Goal: Task Accomplishment & Management: Manage account settings

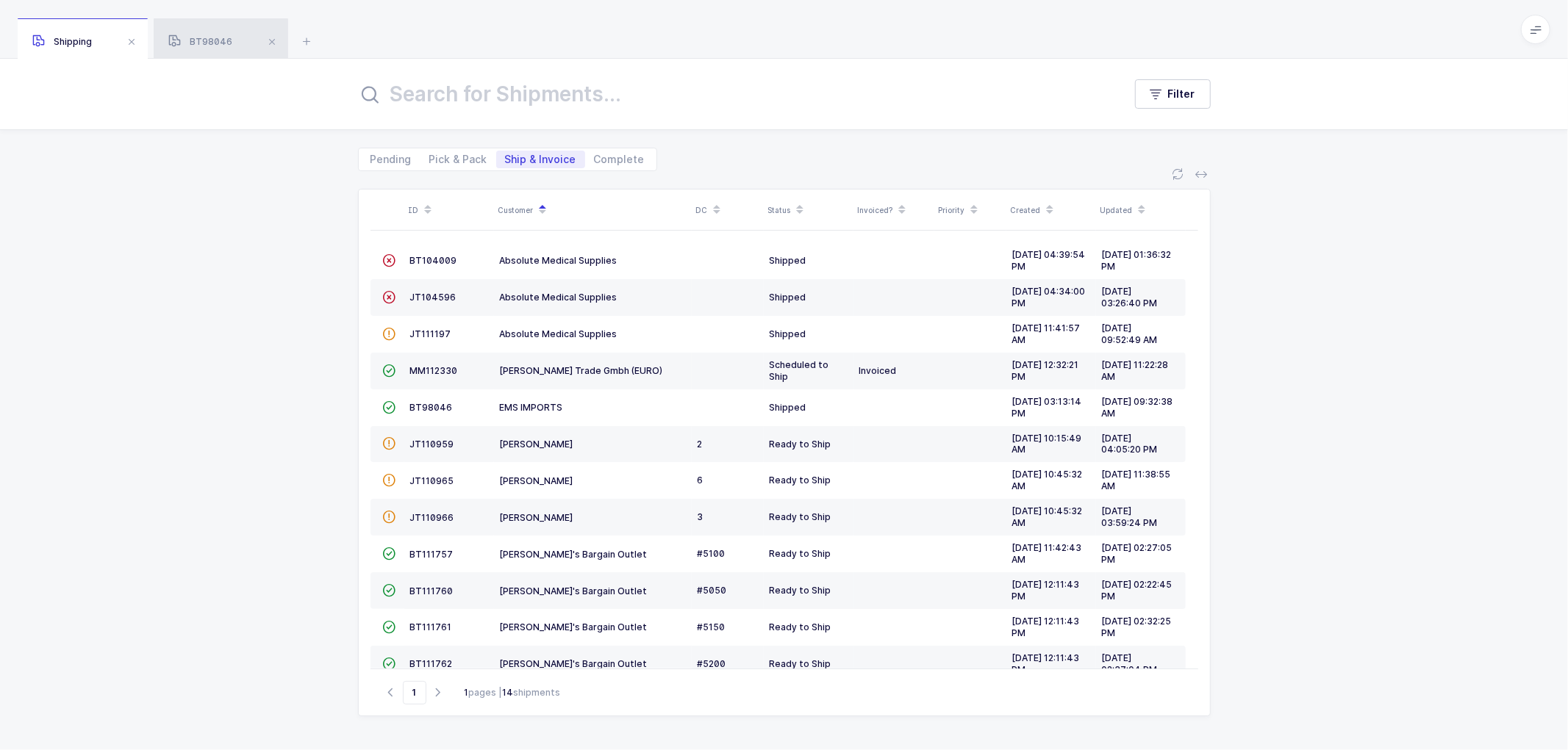
click at [208, 35] on div "BT98046" at bounding box center [221, 38] width 135 height 41
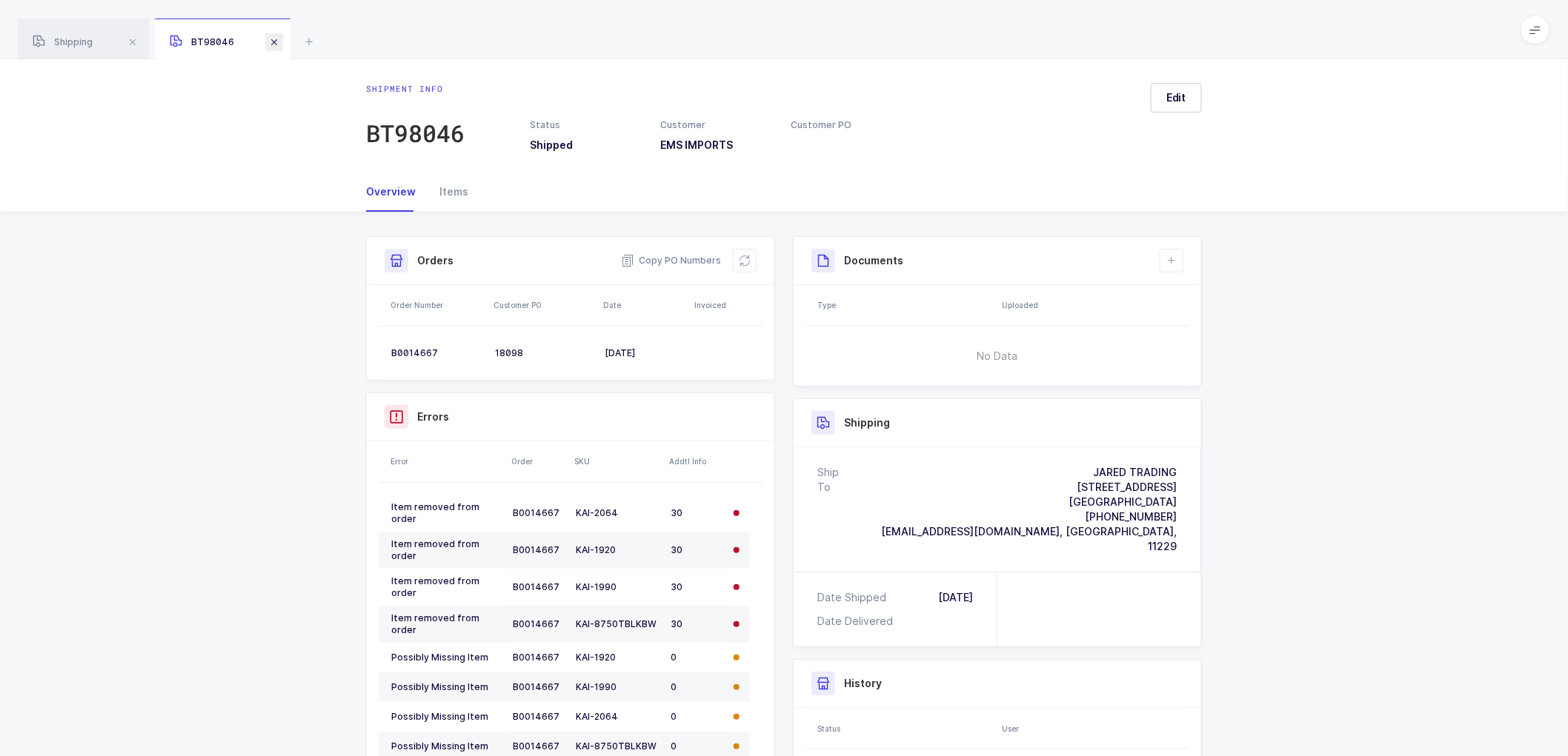
click at [272, 39] on span at bounding box center [274, 42] width 18 height 18
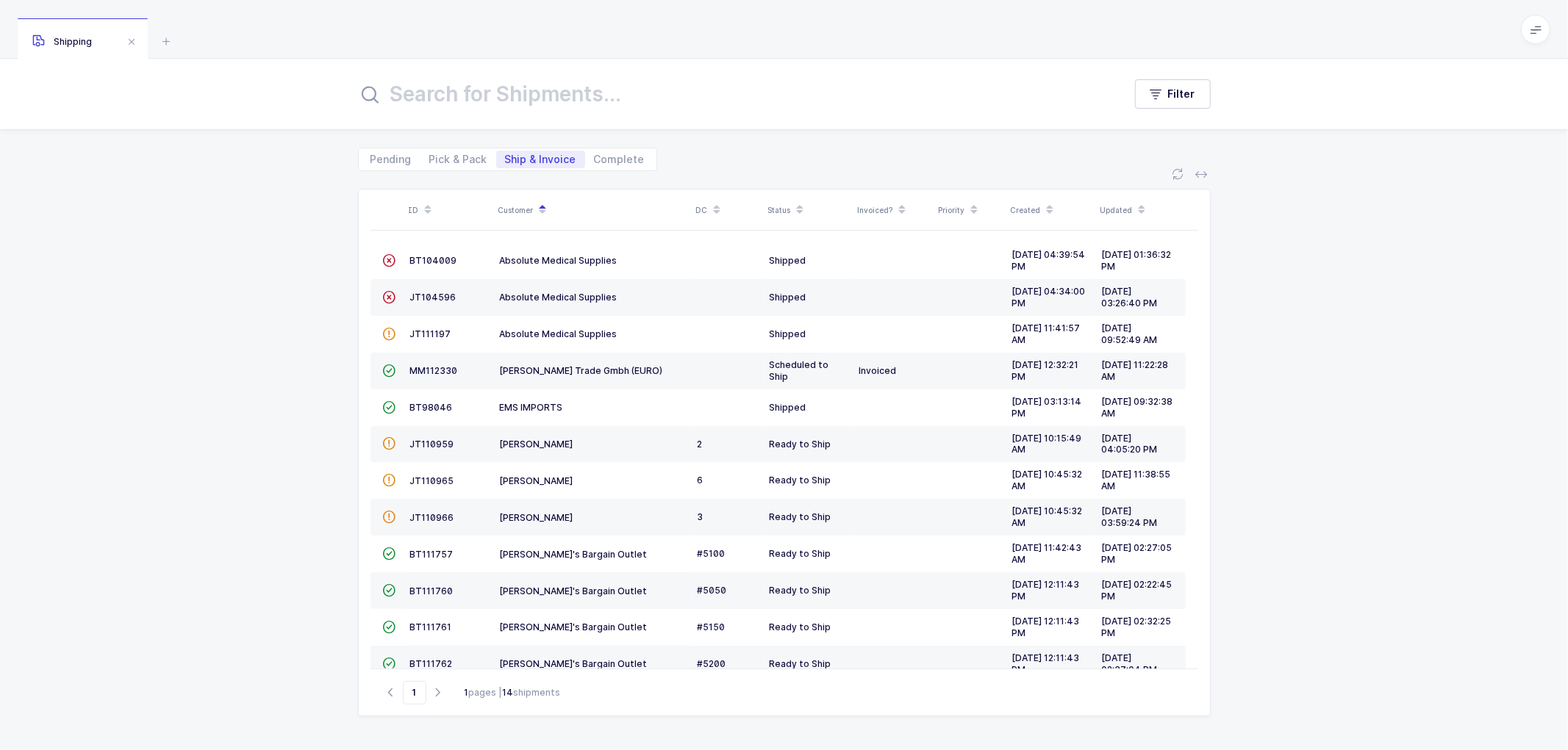
click at [285, 182] on div "ID Customer DC Status Invoiced? Priority Created Updated  BT104009 Absolute Me…" at bounding box center [784, 461] width 1568 height 579
click at [462, 159] on span "Pick & Pack" at bounding box center [459, 159] width 58 height 10
click at [430, 159] on input "Pick & Pack" at bounding box center [426, 155] width 10 height 10
radio input "true"
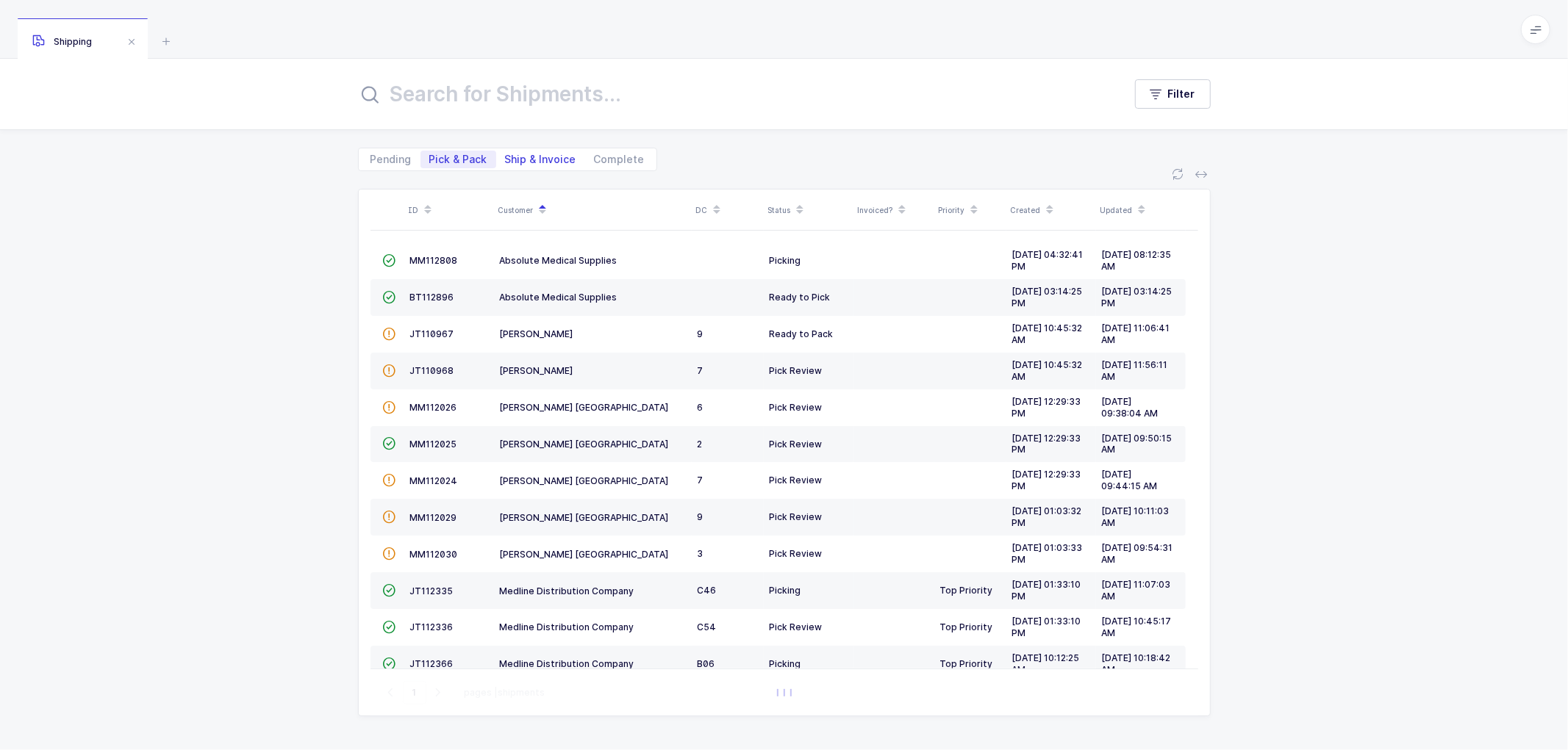
click at [536, 155] on span "Ship & Invoice" at bounding box center [540, 159] width 71 height 10
click at [506, 155] on input "Ship & Invoice" at bounding box center [501, 155] width 10 height 10
radio input "true"
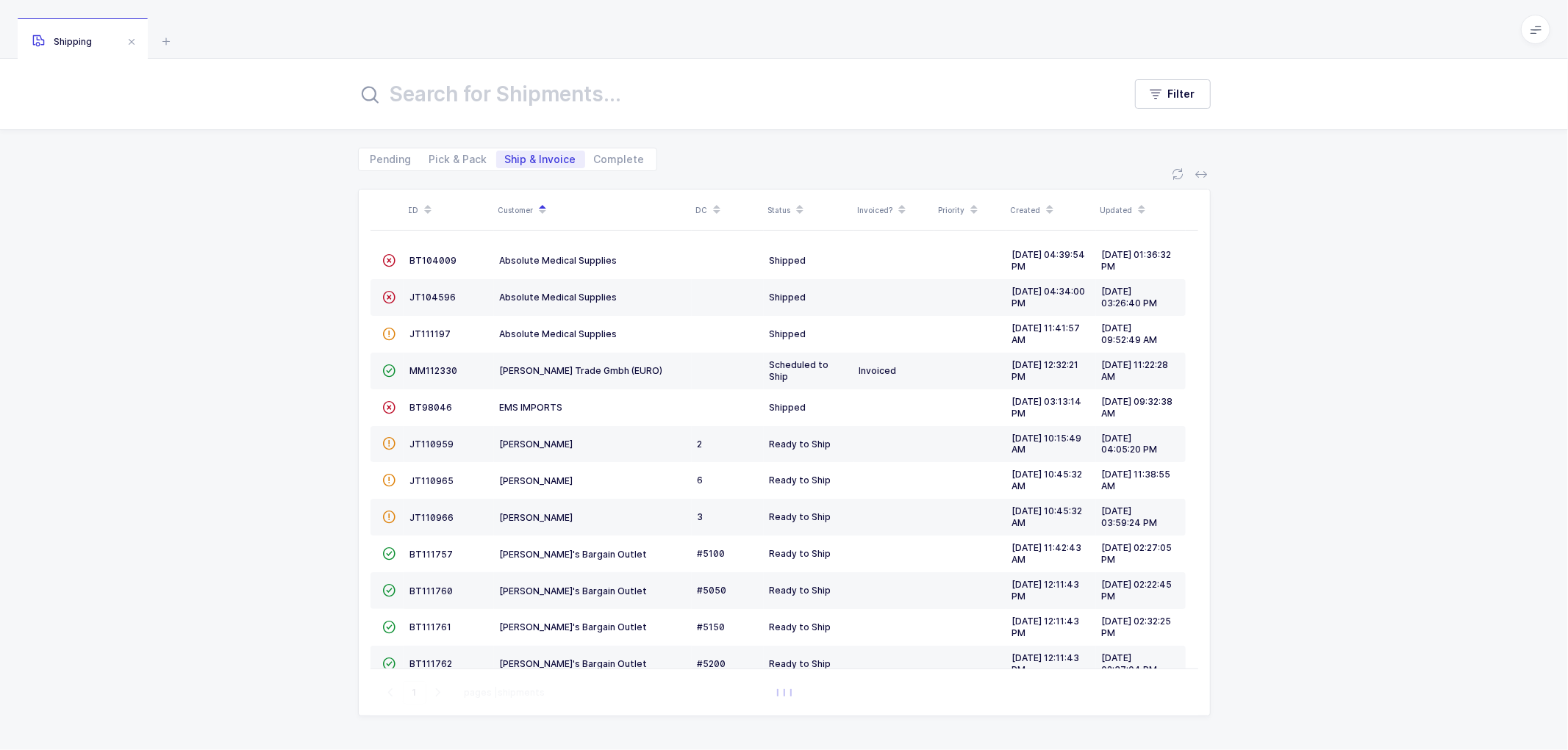
click at [536, 155] on span "Ship & Invoice" at bounding box center [540, 159] width 71 height 10
click at [506, 155] on input "Ship & Invoice" at bounding box center [501, 155] width 10 height 10
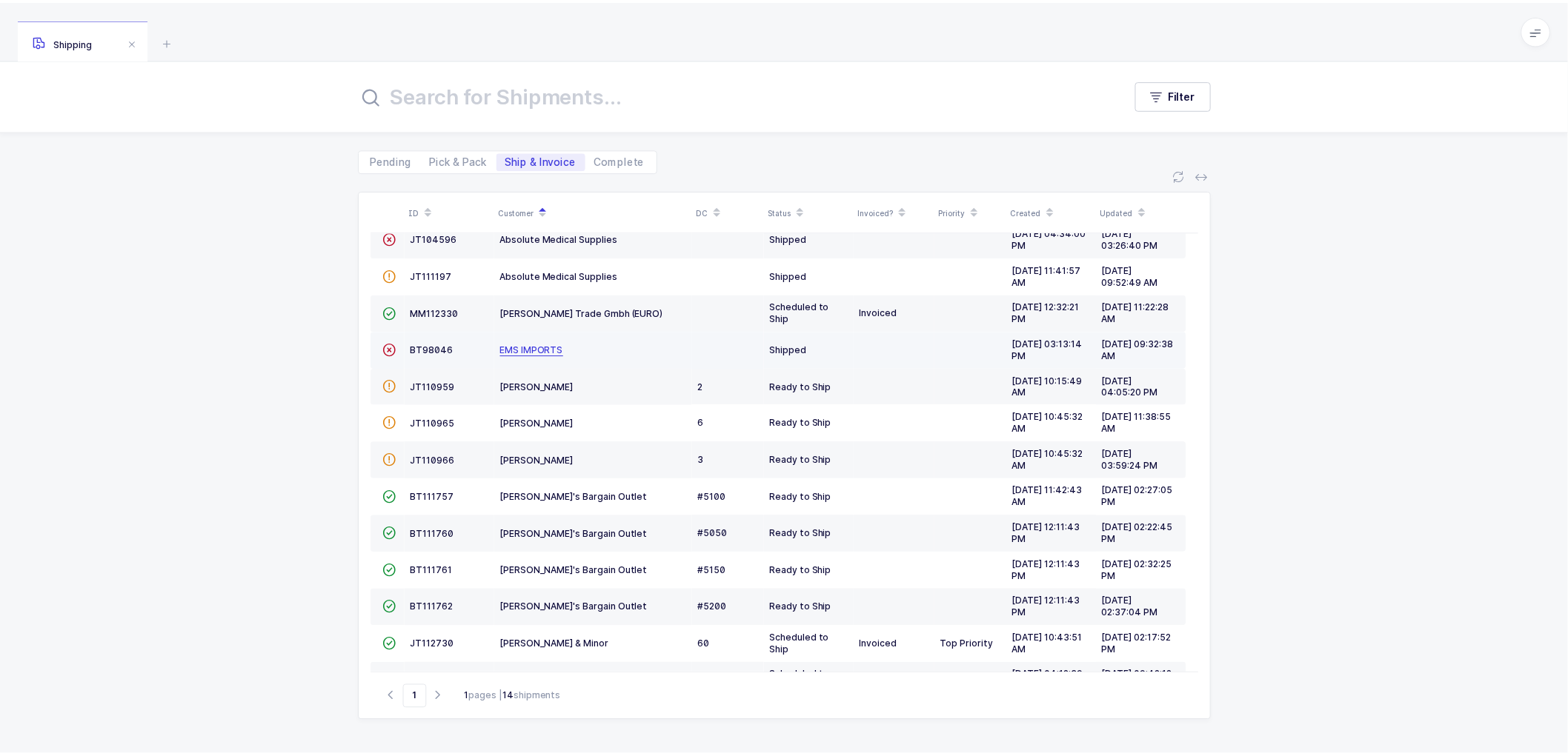
scroll to position [102, 0]
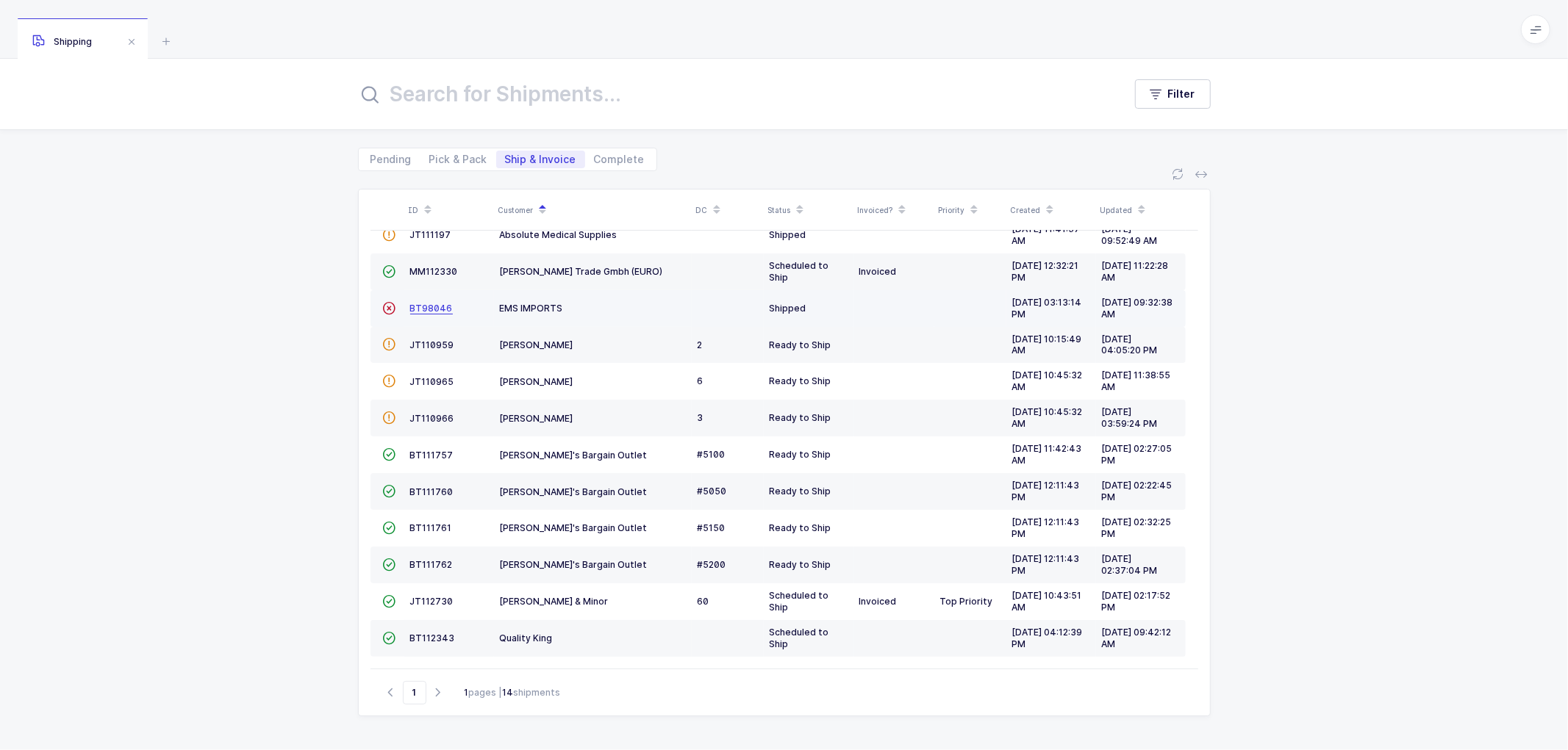
click at [429, 305] on span "BT98046" at bounding box center [431, 308] width 42 height 11
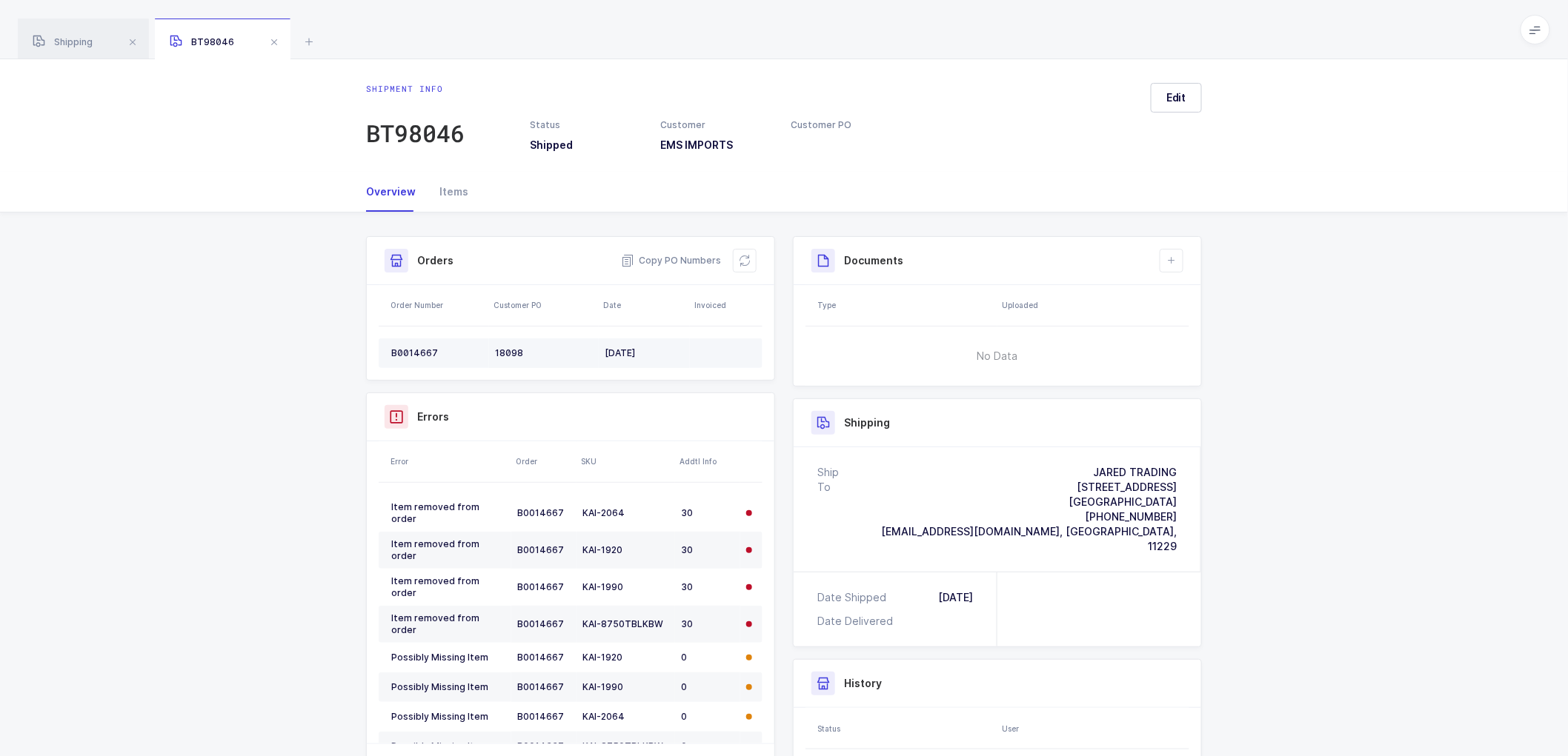
click at [415, 351] on div "B0014667" at bounding box center [437, 353] width 92 height 12
copy div "B0014667"
click at [1175, 262] on icon at bounding box center [1171, 260] width 12 height 12
click at [1178, 97] on span "Edit" at bounding box center [1176, 98] width 20 height 15
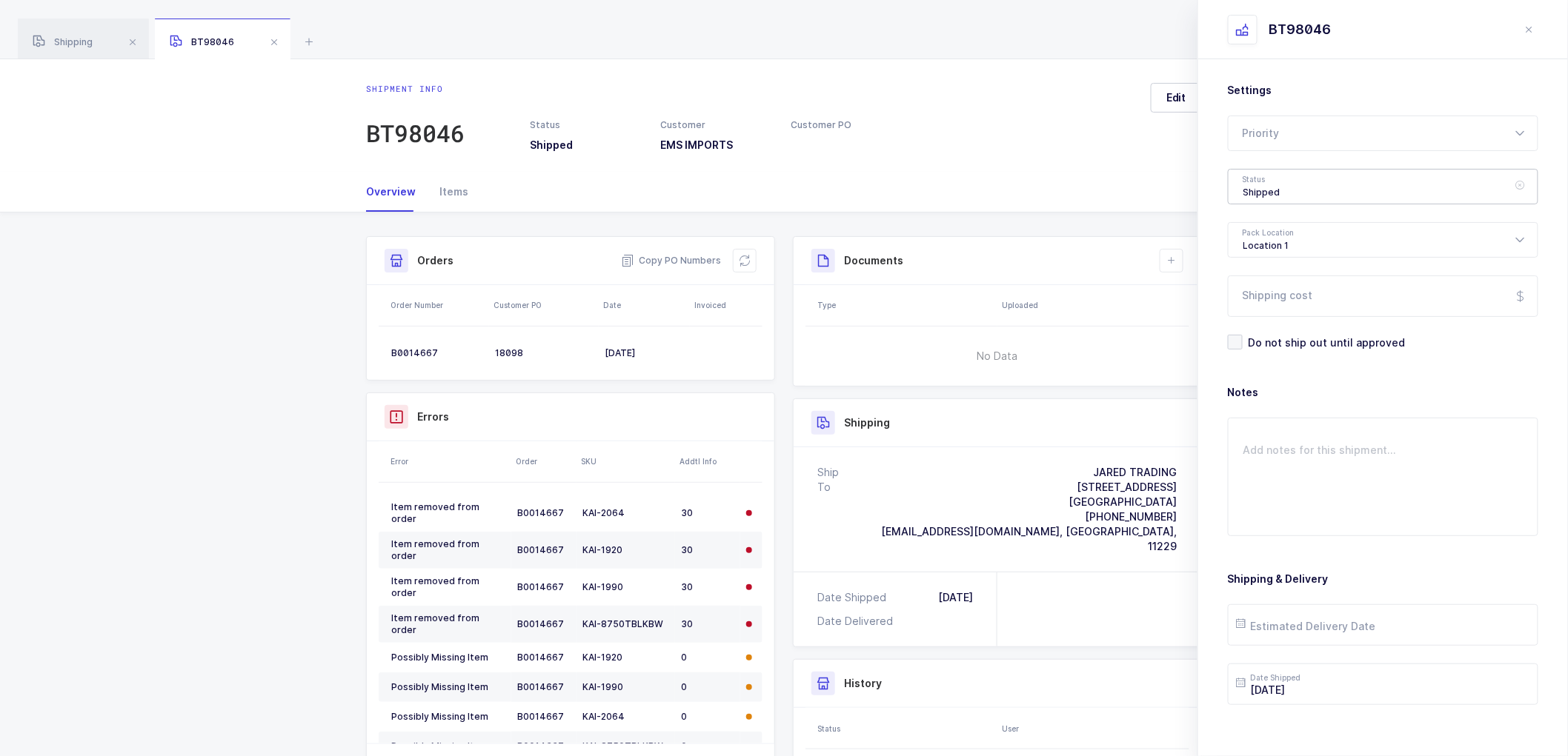
click at [1267, 191] on div "Shipped" at bounding box center [1383, 187] width 310 height 36
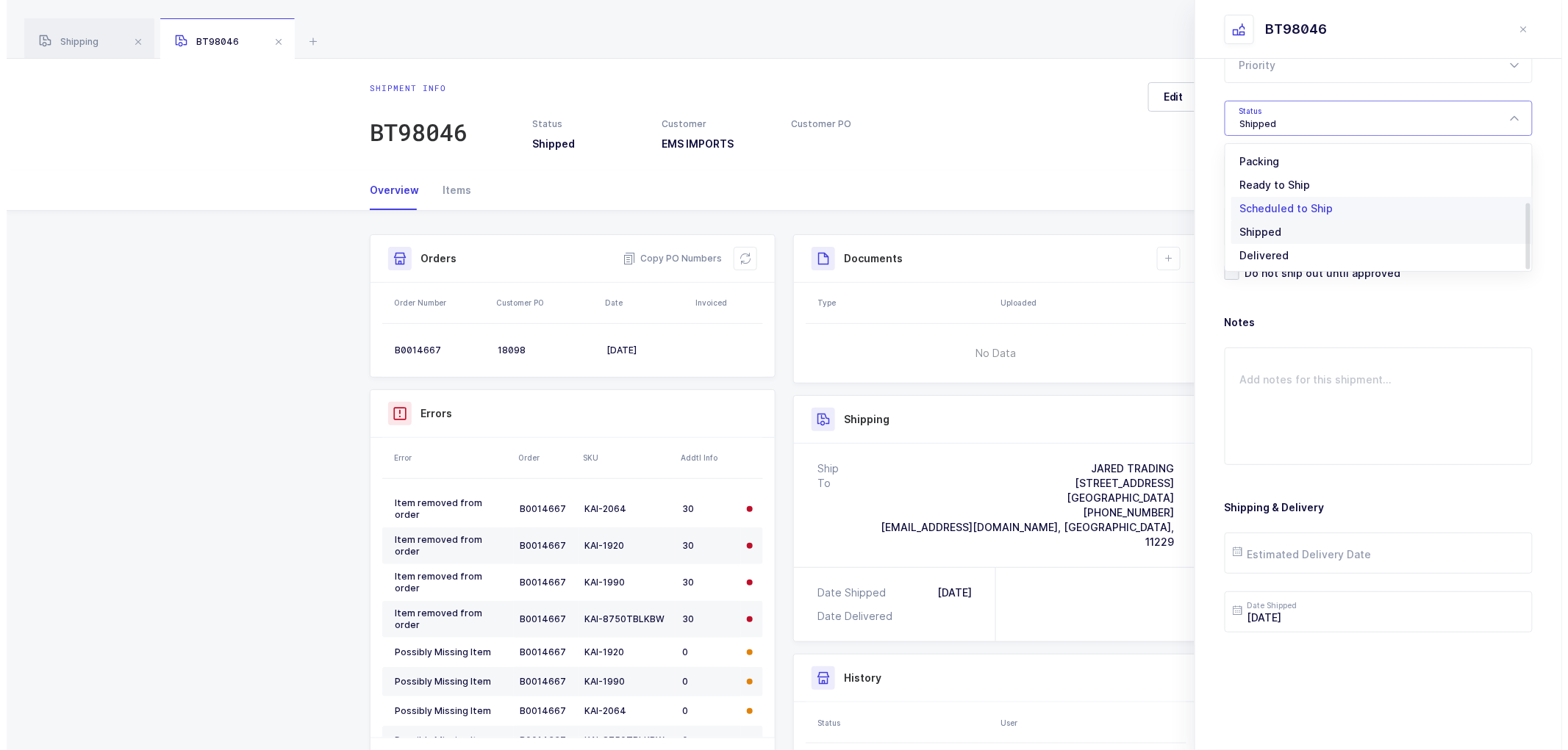
scroll to position [121, 0]
click at [1106, 146] on div "Status Shipped Customer EMS IMPORTS Customer PO" at bounding box center [828, 135] width 622 height 34
click at [269, 39] on span at bounding box center [272, 42] width 18 height 18
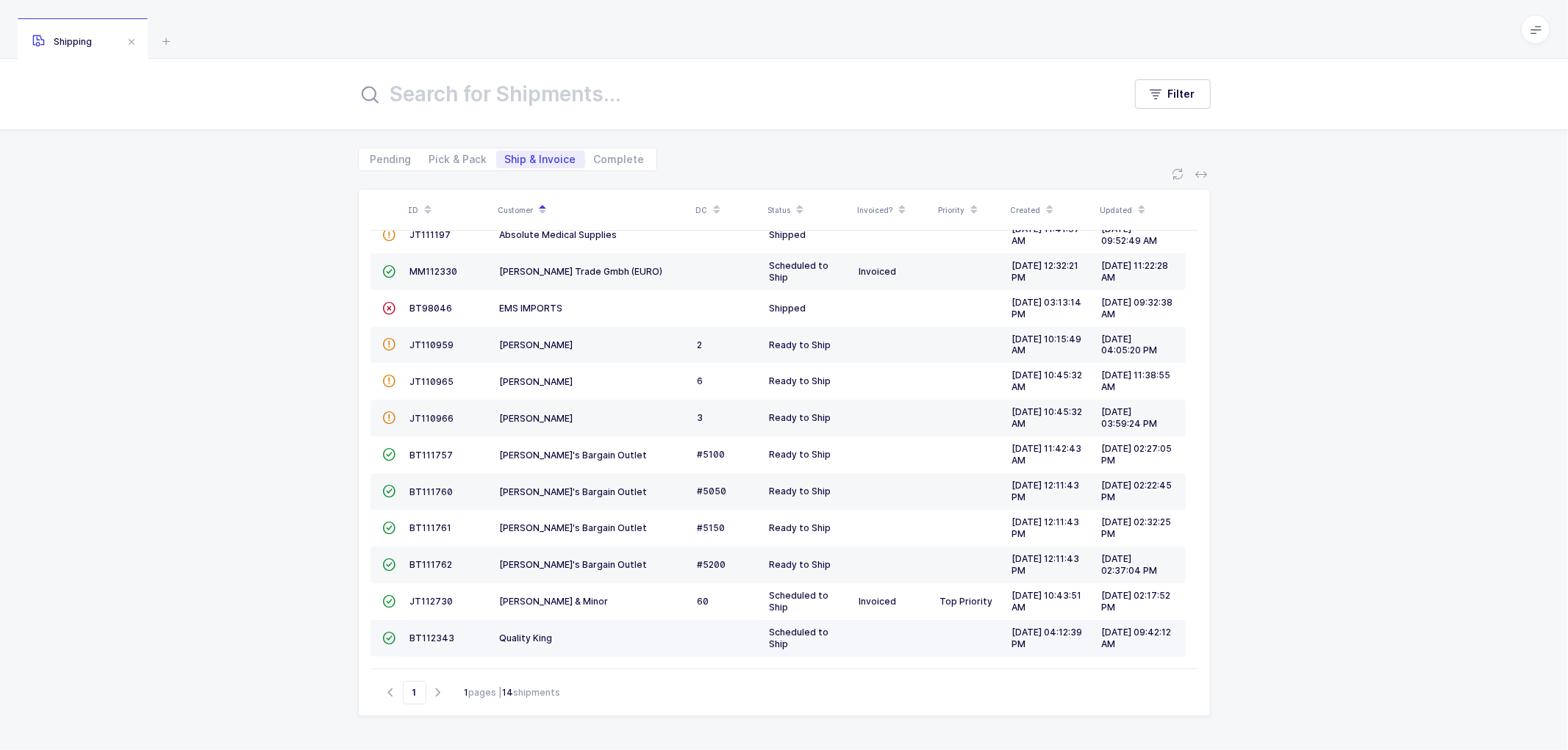
scroll to position [101, 0]
click at [452, 151] on span "Pick & Pack" at bounding box center [459, 159] width 75 height 18
click at [430, 151] on input "Pick & Pack" at bounding box center [426, 155] width 10 height 10
radio input "true"
radio input "false"
